Goal: Task Accomplishment & Management: Use online tool/utility

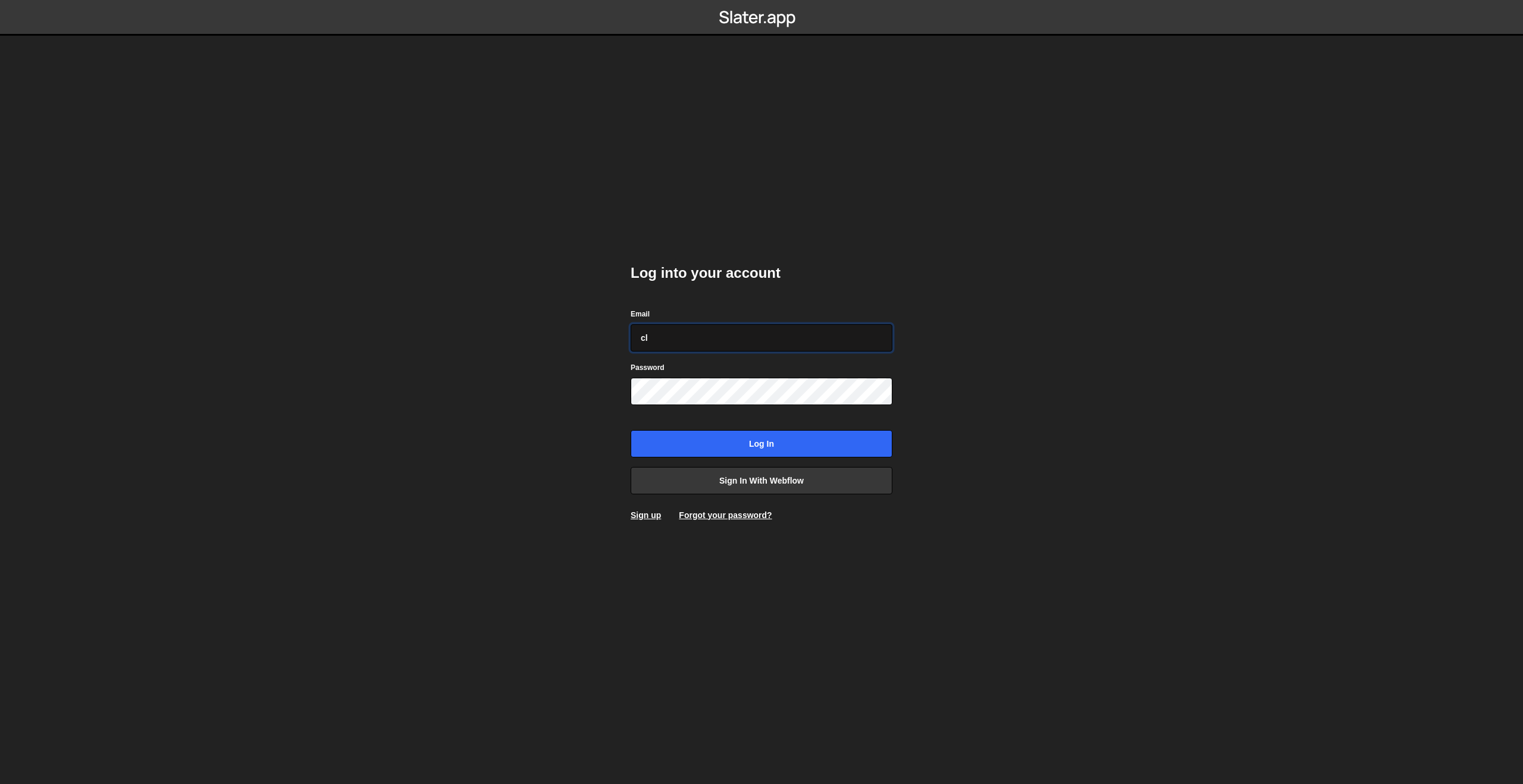
type input "c"
paste input "[PERSON_NAME][EMAIL_ADDRESS][PERSON_NAME][DOMAIN_NAME]"
type input "[PERSON_NAME][EMAIL_ADDRESS][PERSON_NAME][DOMAIN_NAME]"
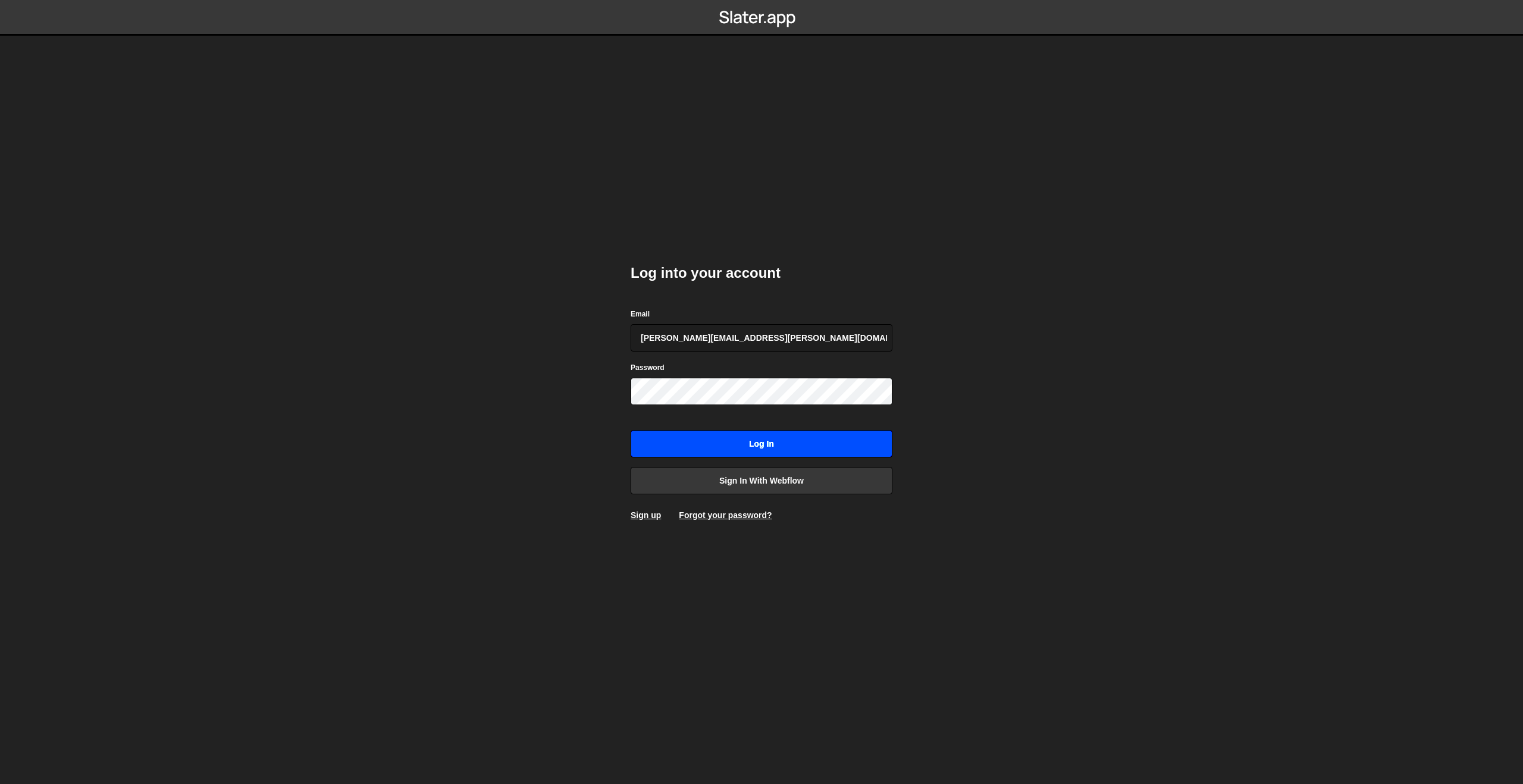
click at [718, 431] on input "Log in" at bounding box center [761, 444] width 262 height 28
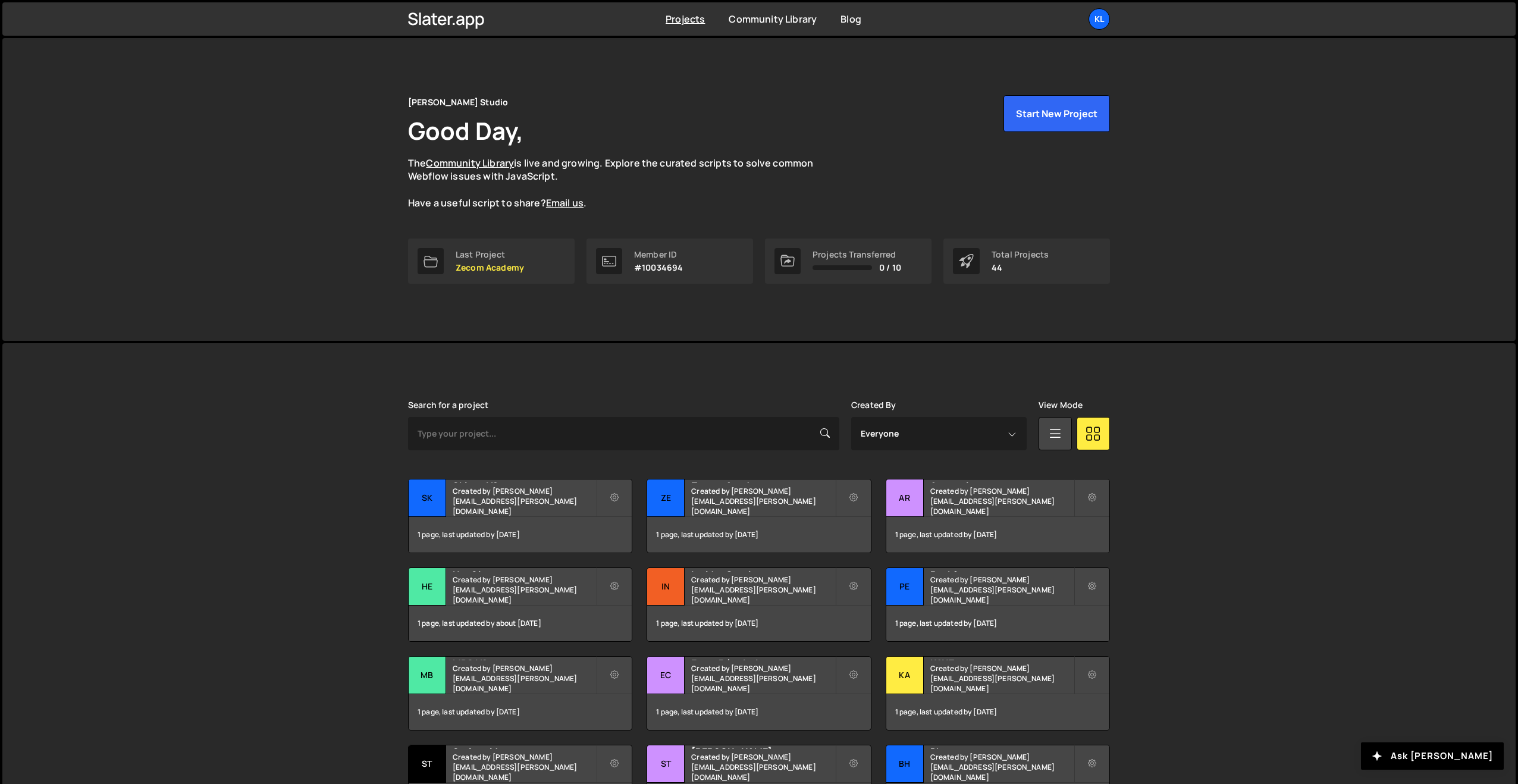
scroll to position [60, 0]
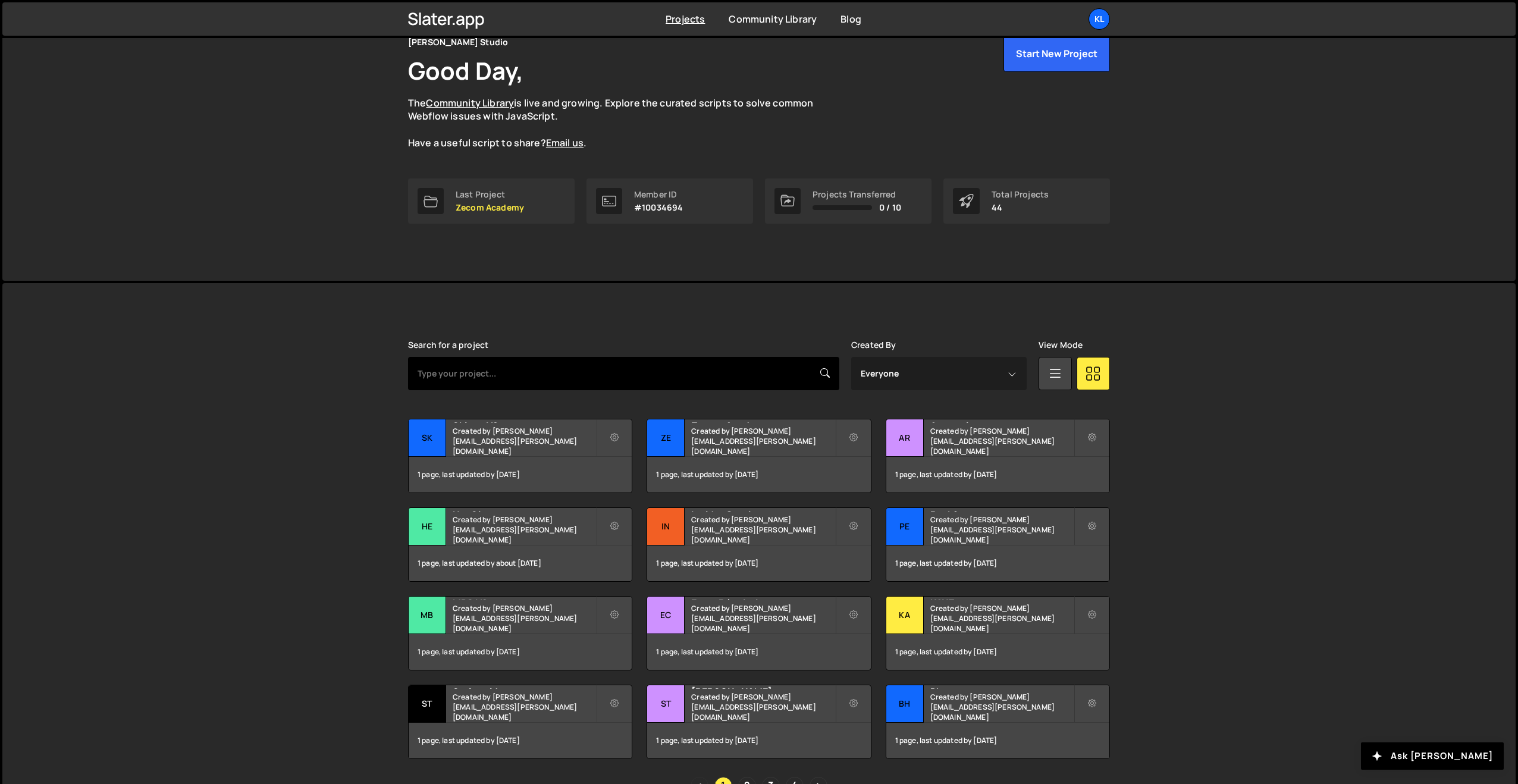
click at [505, 382] on input "text" at bounding box center [623, 373] width 431 height 33
type input "peakfast"
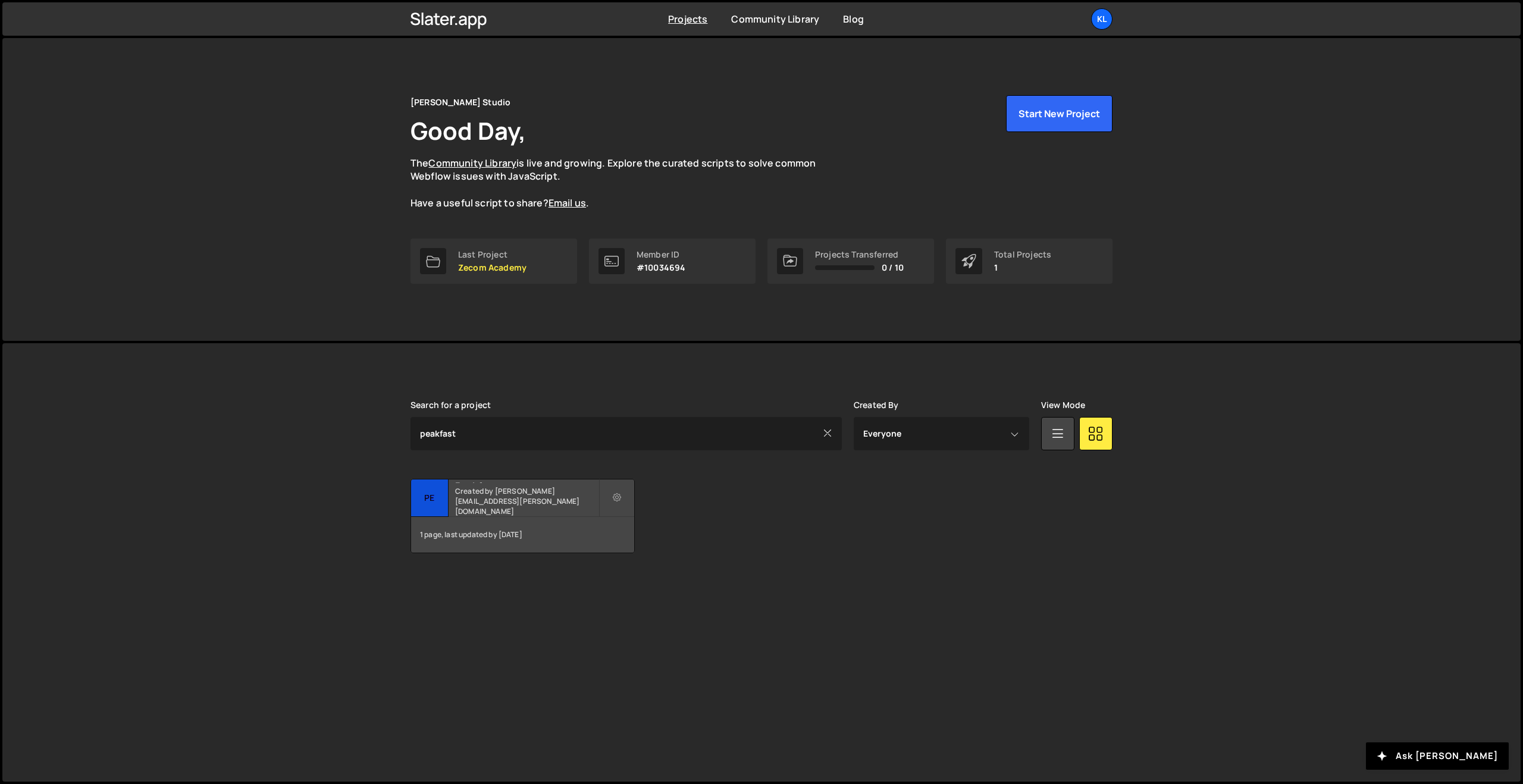
click at [500, 508] on small "Created by [PERSON_NAME][EMAIL_ADDRESS][PERSON_NAME][DOMAIN_NAME]" at bounding box center [526, 501] width 143 height 30
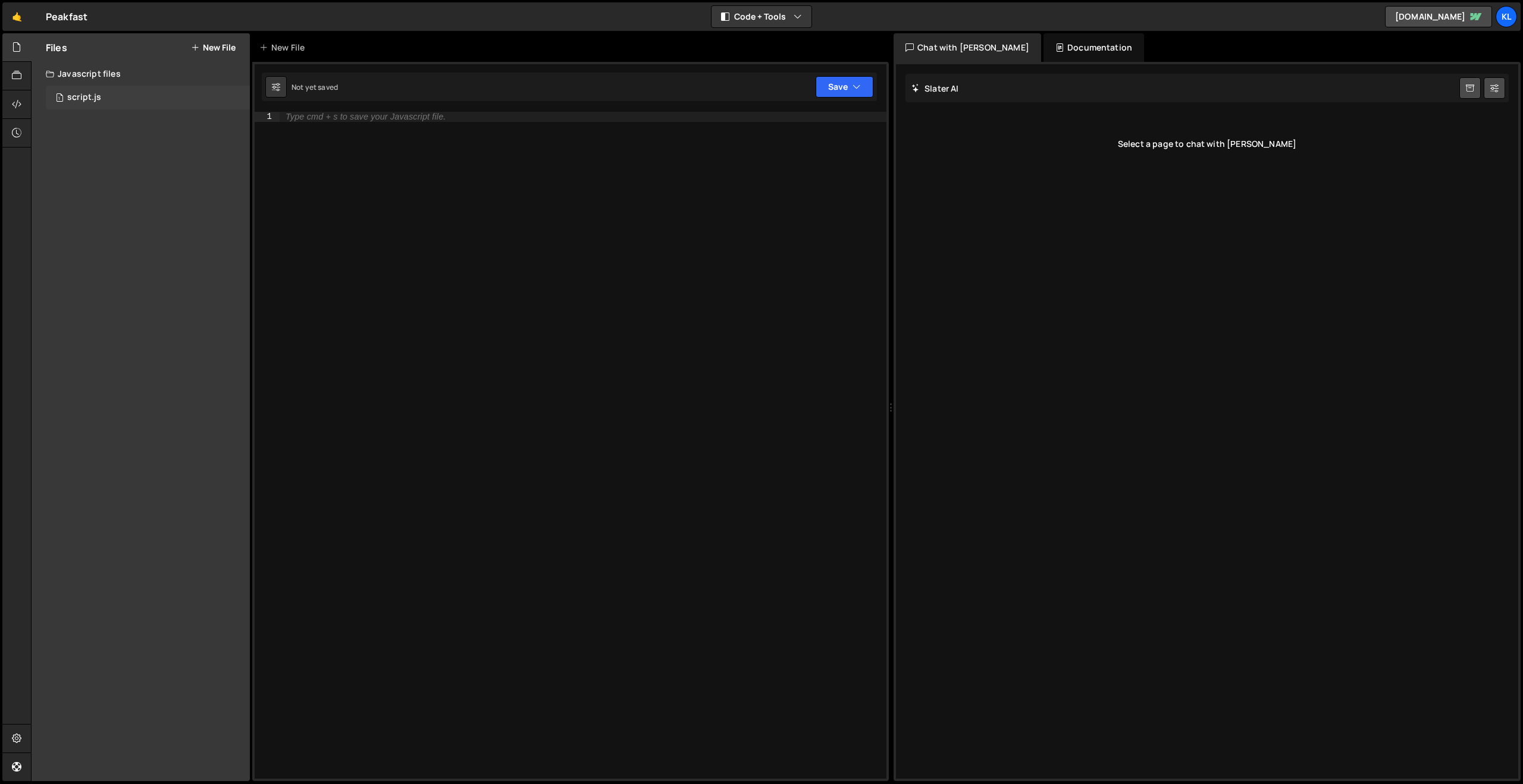
click at [150, 94] on div "1 script.js 0" at bounding box center [148, 97] width 204 height 24
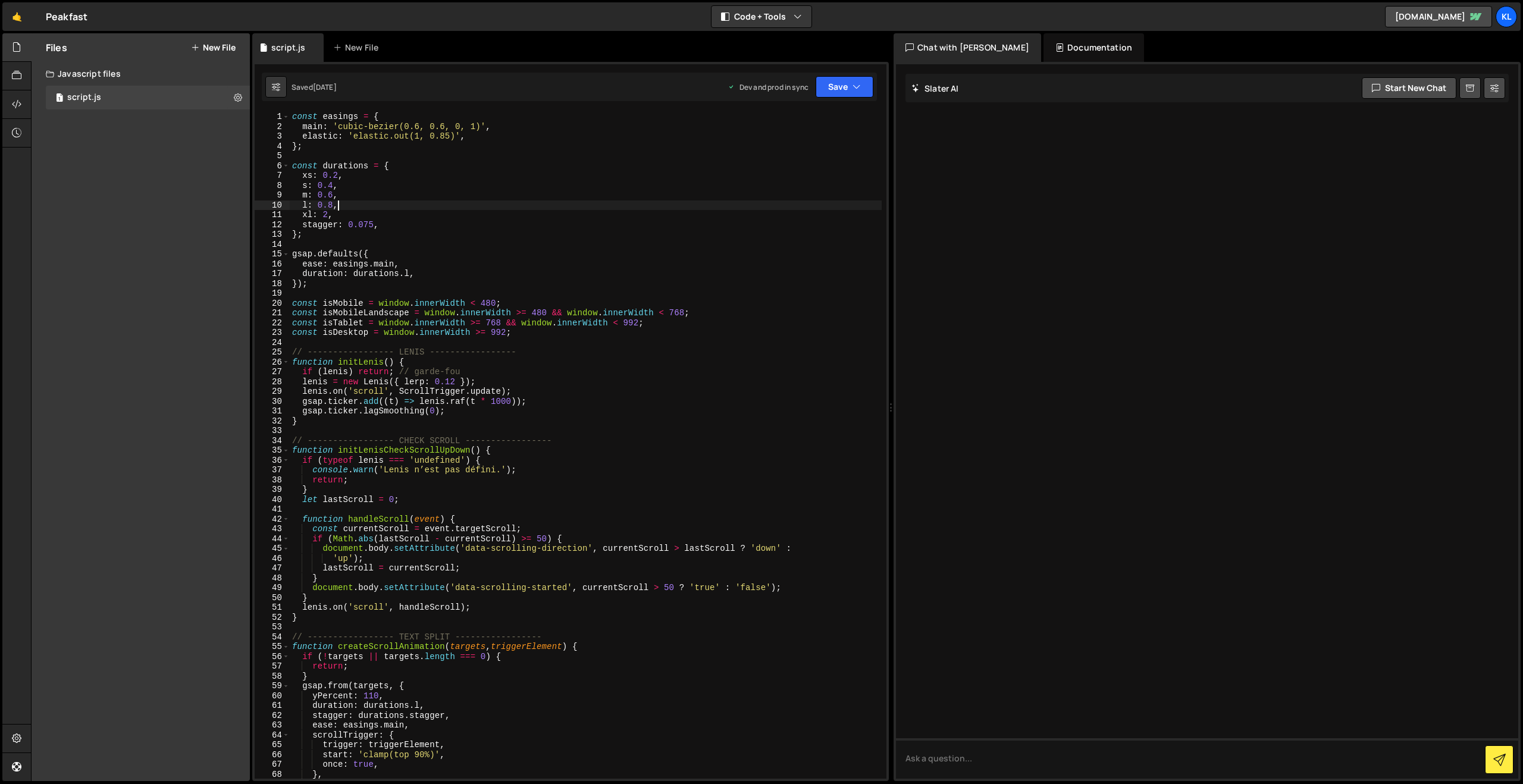
click at [506, 201] on div "const easings = { main : 'cubic-bezier(0.6, 0.6, 0, 1)' , elastic : 'elastic.ou…" at bounding box center [586, 455] width 592 height 687
type textarea "}"
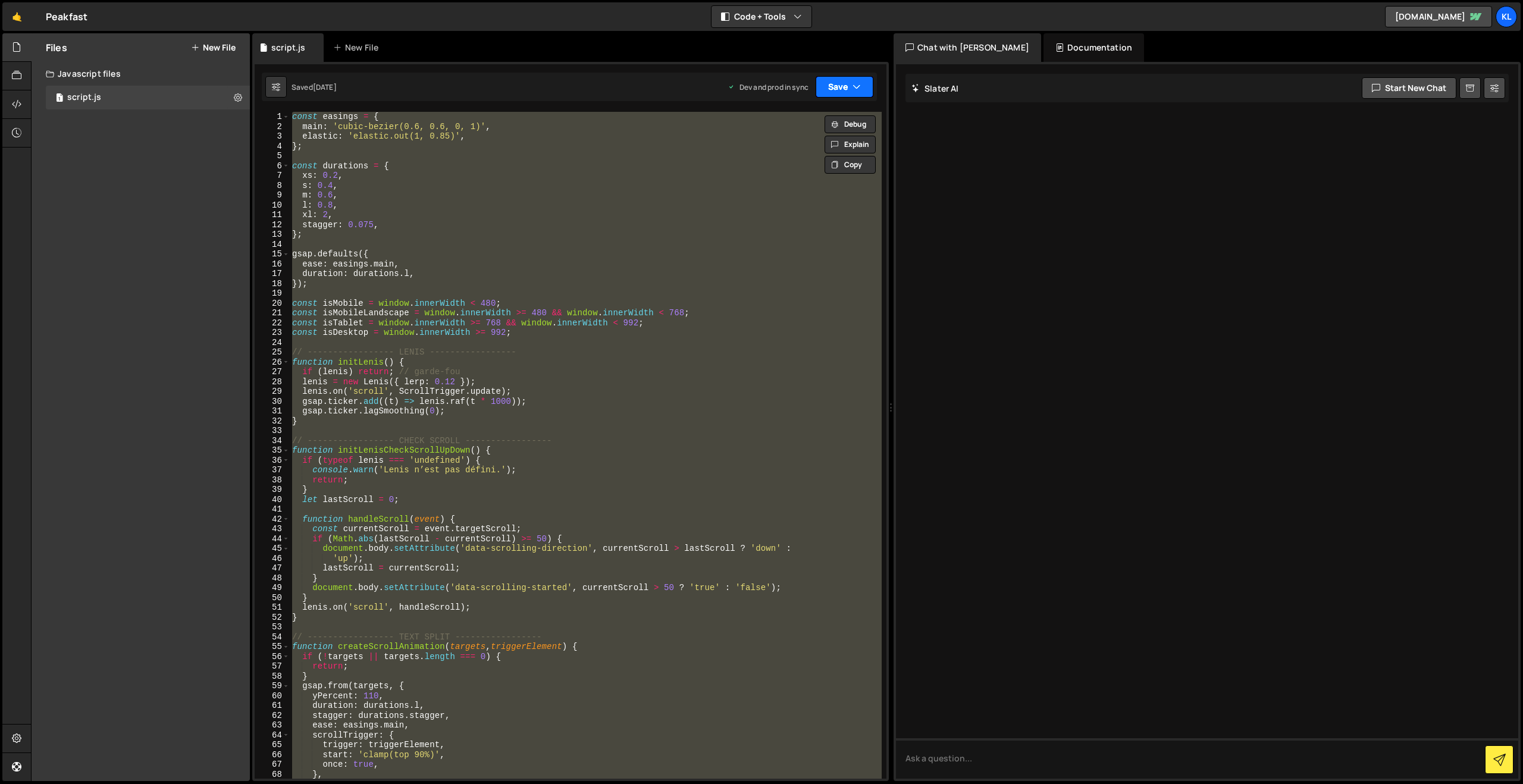
paste textarea
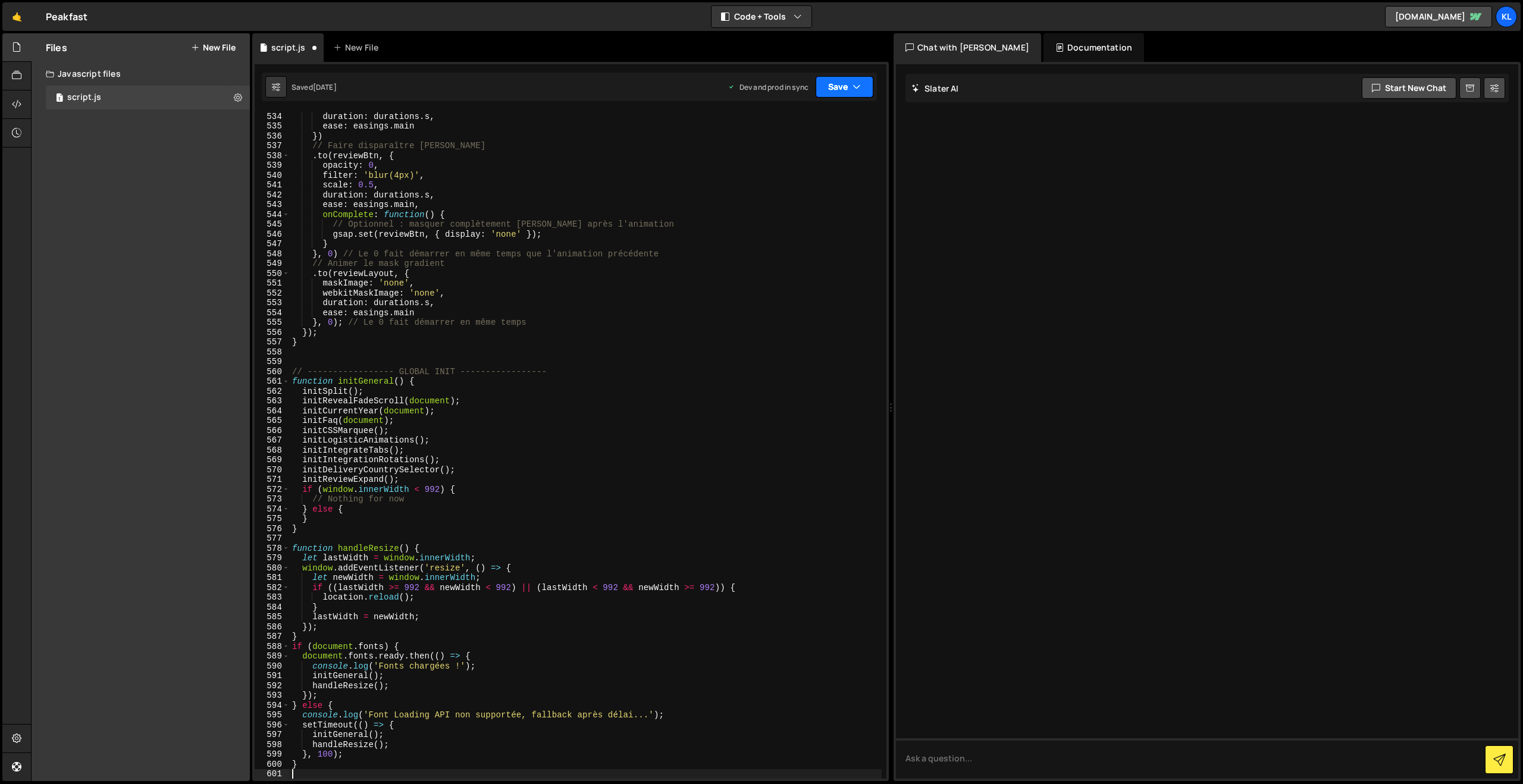
click at [831, 88] on button "Save" at bounding box center [844, 87] width 58 height 22
click at [782, 110] on div "Save to Staging S" at bounding box center [804, 116] width 124 height 12
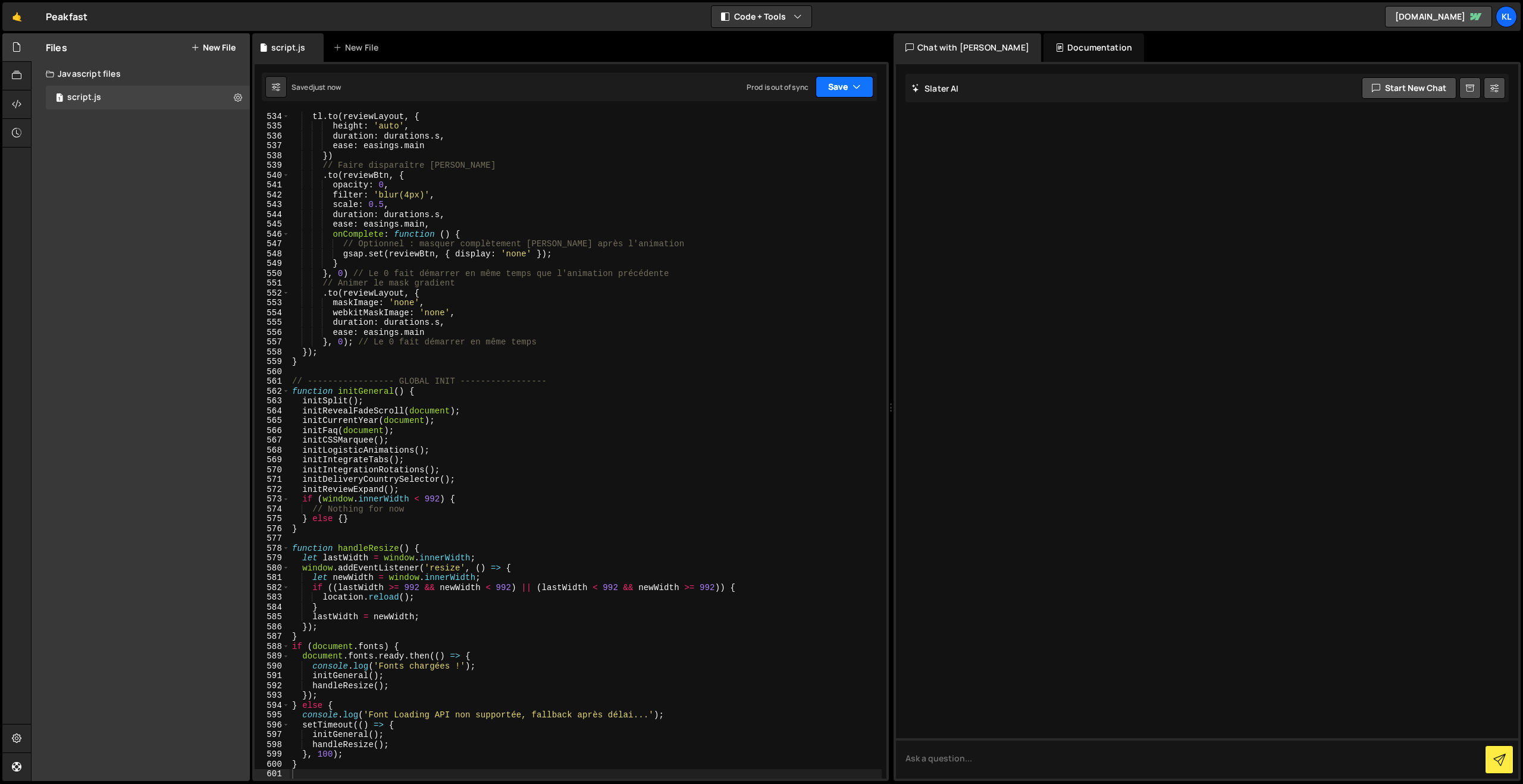
click at [834, 88] on button "Save" at bounding box center [844, 87] width 58 height 22
drag, startPoint x: 802, startPoint y: 127, endPoint x: 548, endPoint y: 74, distance: 259.5
click at [802, 127] on div "Saved just now" at bounding box center [804, 129] width 124 height 14
